Goal: Navigation & Orientation: Find specific page/section

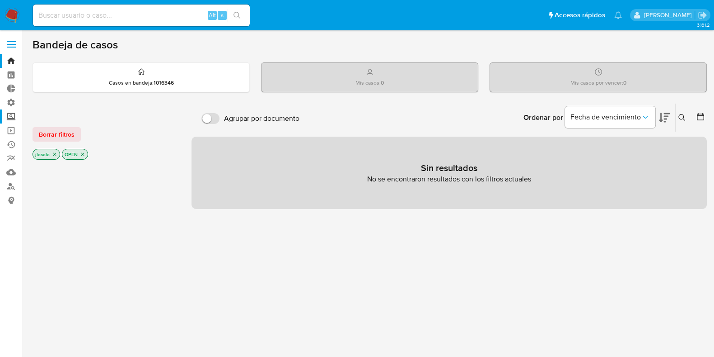
click at [13, 119] on label "Screening" at bounding box center [54, 116] width 108 height 14
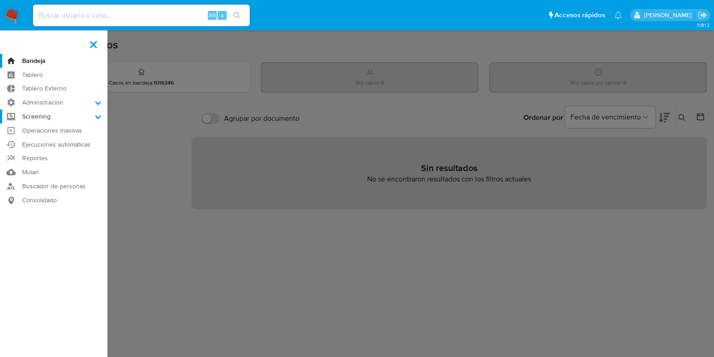
click at [0, 0] on input "Screening" at bounding box center [0, 0] width 0 height 0
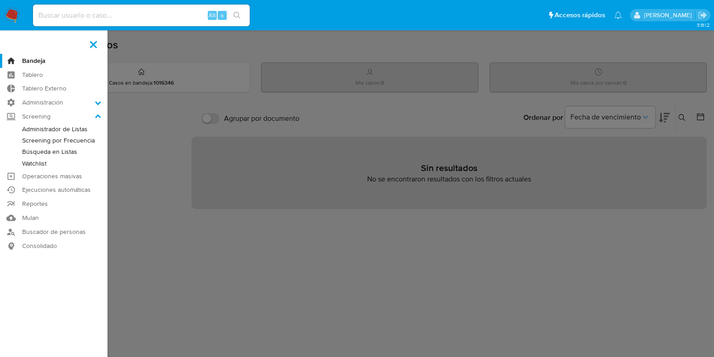
click at [73, 127] on link "Administrador de Listas" at bounding box center [54, 128] width 108 height 11
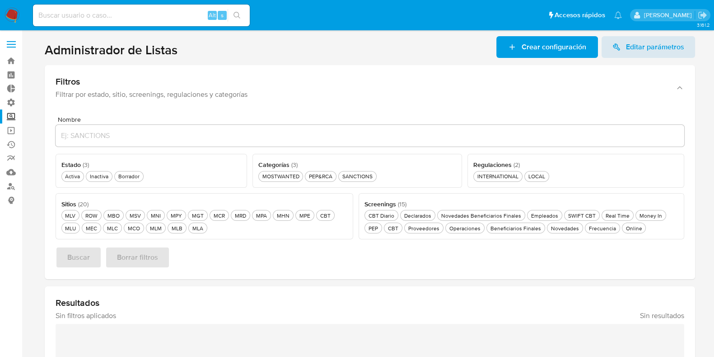
click at [5, 112] on label "Screening" at bounding box center [54, 116] width 108 height 14
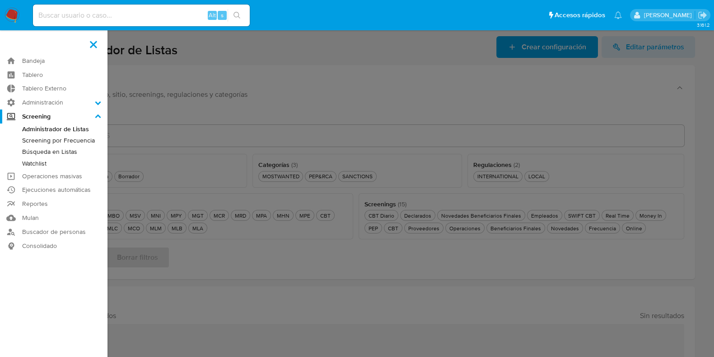
click at [0, 0] on input "Screening" at bounding box center [0, 0] width 0 height 0
click at [72, 141] on link "Screening por Frecuencia" at bounding box center [54, 140] width 108 height 11
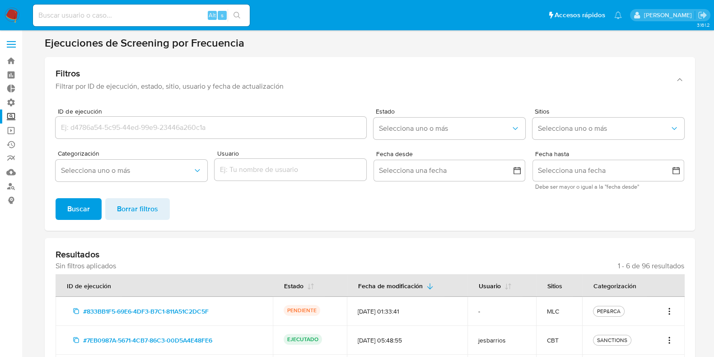
click at [15, 113] on label "Screening" at bounding box center [54, 116] width 108 height 14
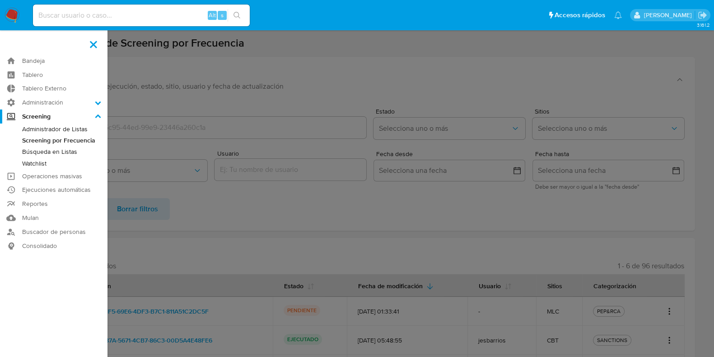
click at [0, 0] on input "Screening" at bounding box center [0, 0] width 0 height 0
click at [61, 153] on link "Búsqueda en Listas" at bounding box center [54, 151] width 108 height 11
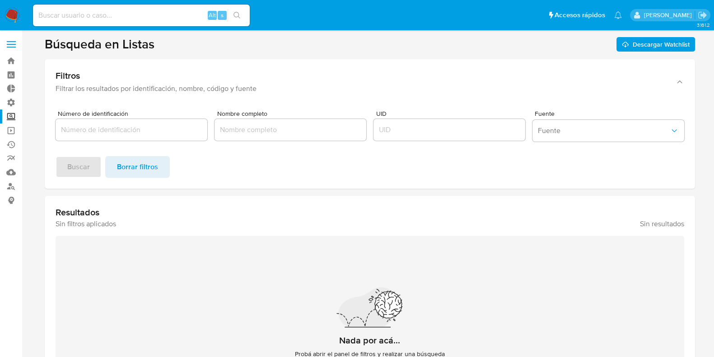
click at [7, 113] on label "Screening" at bounding box center [54, 116] width 108 height 14
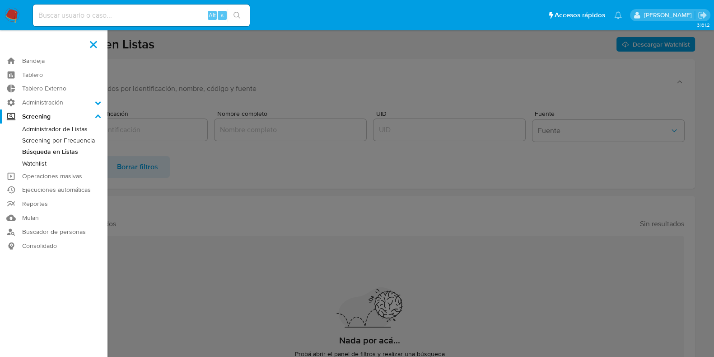
click at [0, 0] on input "Screening" at bounding box center [0, 0] width 0 height 0
click at [40, 164] on link "Watchlist" at bounding box center [54, 163] width 108 height 11
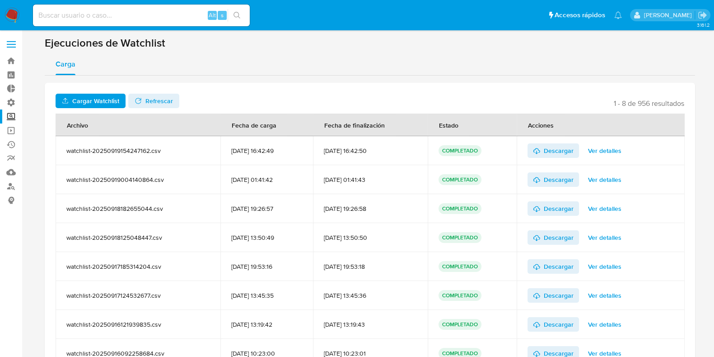
click at [10, 114] on label "Screening" at bounding box center [54, 116] width 108 height 14
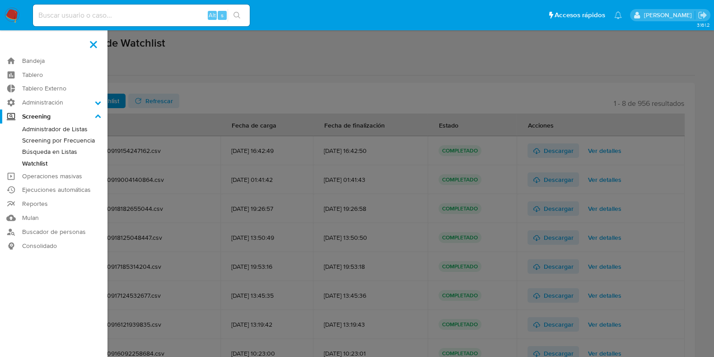
click at [0, 0] on input "Screening" at bounding box center [0, 0] width 0 height 0
click at [98, 116] on icon at bounding box center [98, 116] width 6 height 6
click at [0, 0] on input "Screening" at bounding box center [0, 0] width 0 height 0
click at [98, 116] on icon at bounding box center [98, 116] width 6 height 6
click at [0, 0] on input "Screening" at bounding box center [0, 0] width 0 height 0
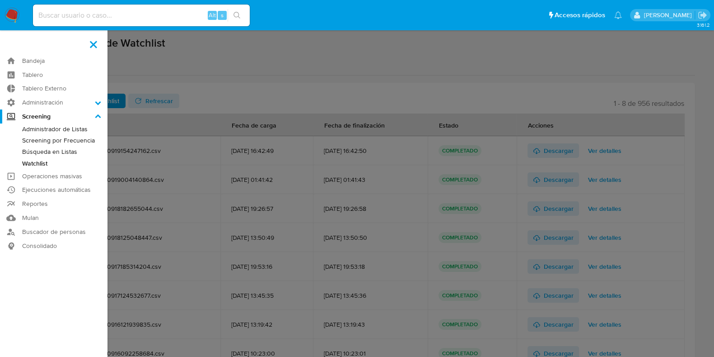
click at [75, 130] on link "Administrador de Listas" at bounding box center [54, 128] width 108 height 11
